Goal: Information Seeking & Learning: Learn about a topic

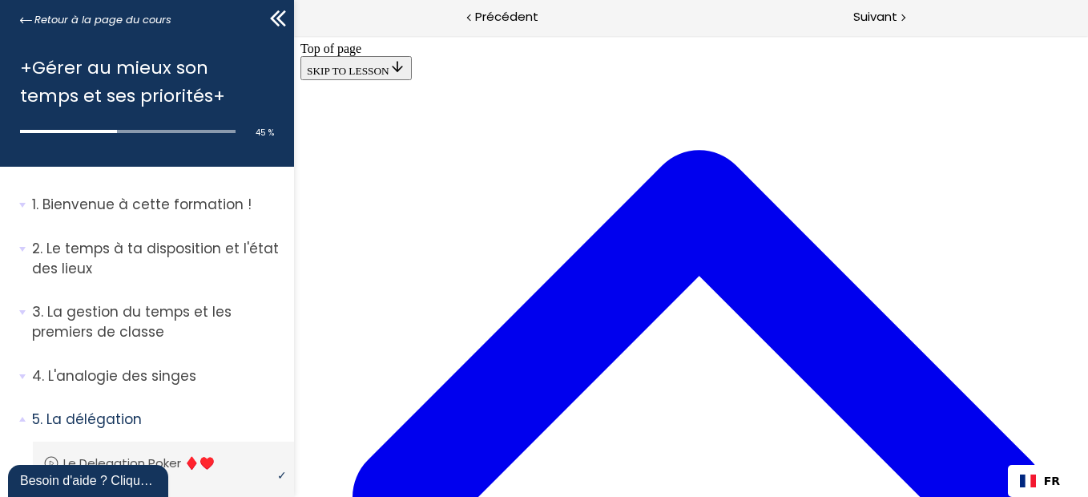
scroll to position [292, 0]
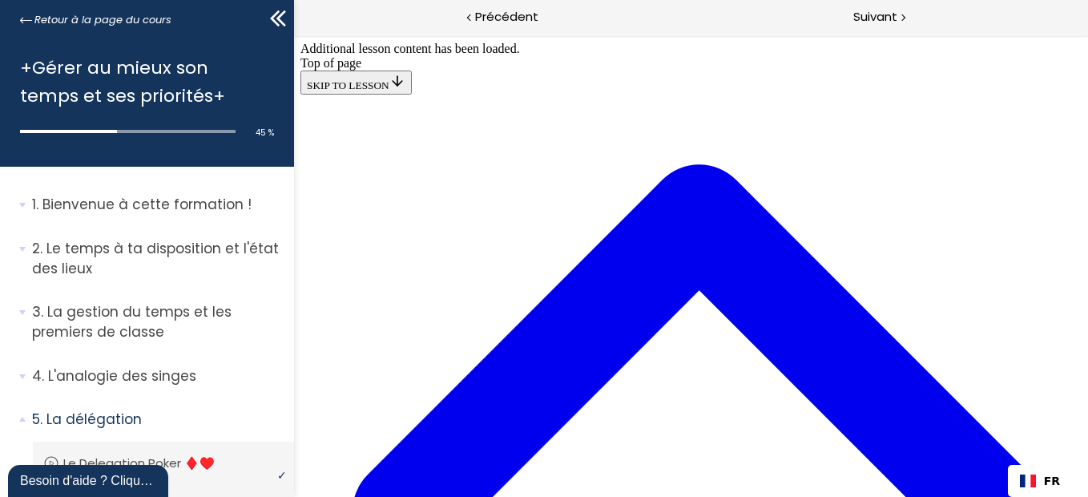
scroll to position [967, 0]
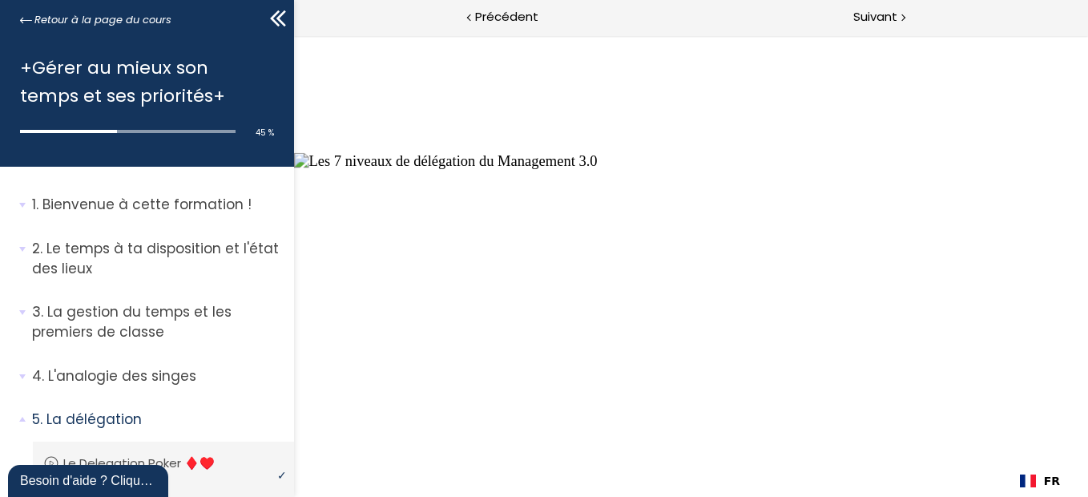
click at [397, 295] on button "Unzoom image" at bounding box center [690, 265] width 794 height 461
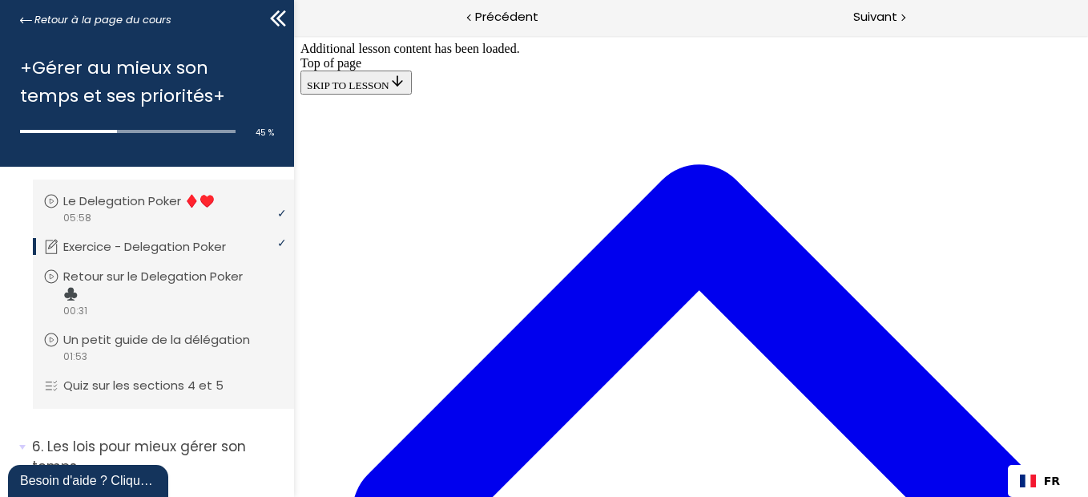
scroll to position [252, 0]
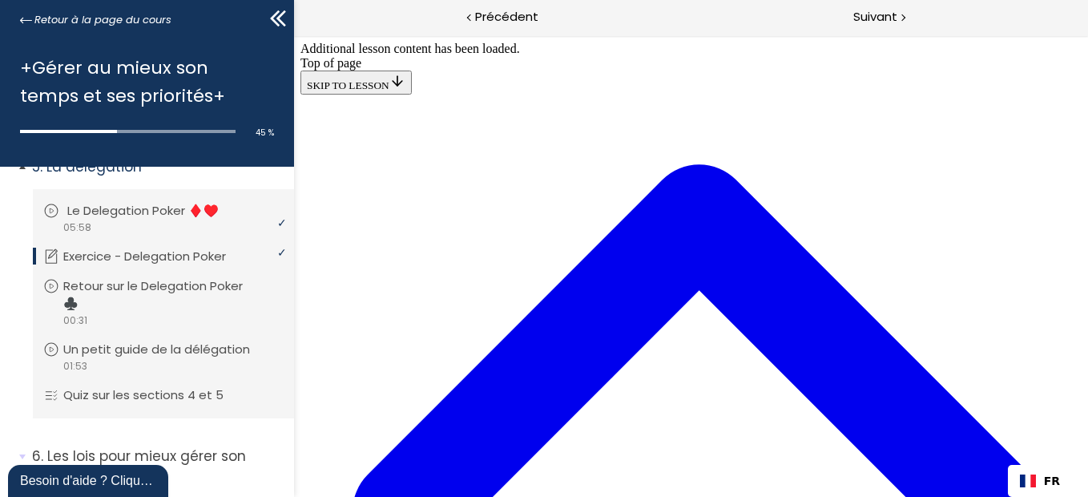
click at [163, 209] on p "Le Delegation Poker ♦️♥️" at bounding box center [154, 211] width 175 height 18
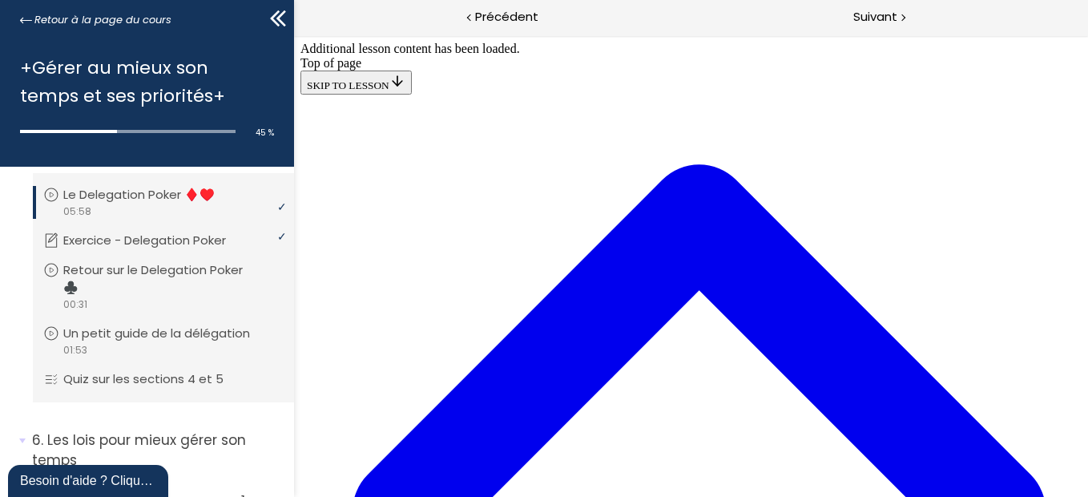
scroll to position [259, 0]
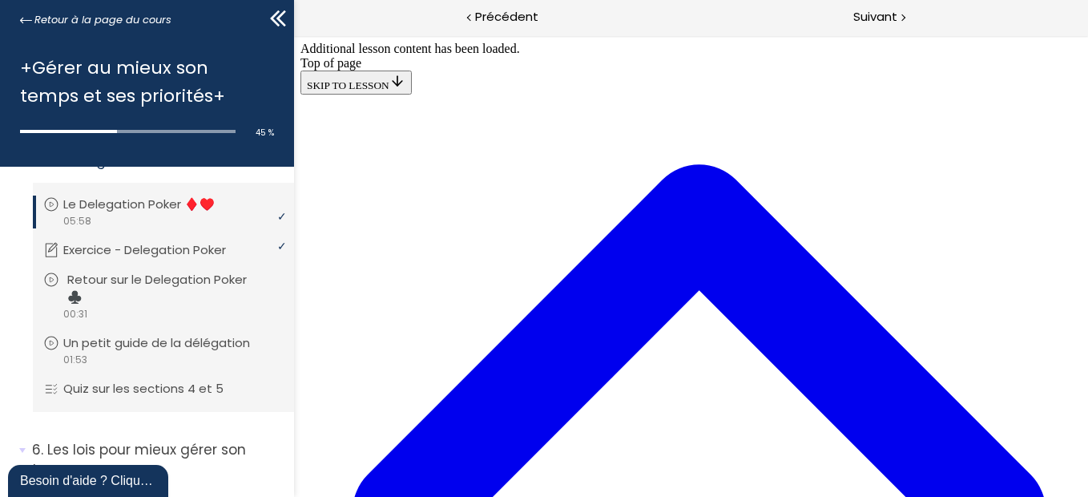
click at [172, 285] on p "Retour sur le Delegation Poker ♣️" at bounding box center [175, 288] width 216 height 35
click at [161, 255] on p "Exercice - Delegation Poker" at bounding box center [160, 250] width 187 height 18
click at [878, 23] on span "Suivant" at bounding box center [875, 17] width 44 height 20
